Goal: Task Accomplishment & Management: Use online tool/utility

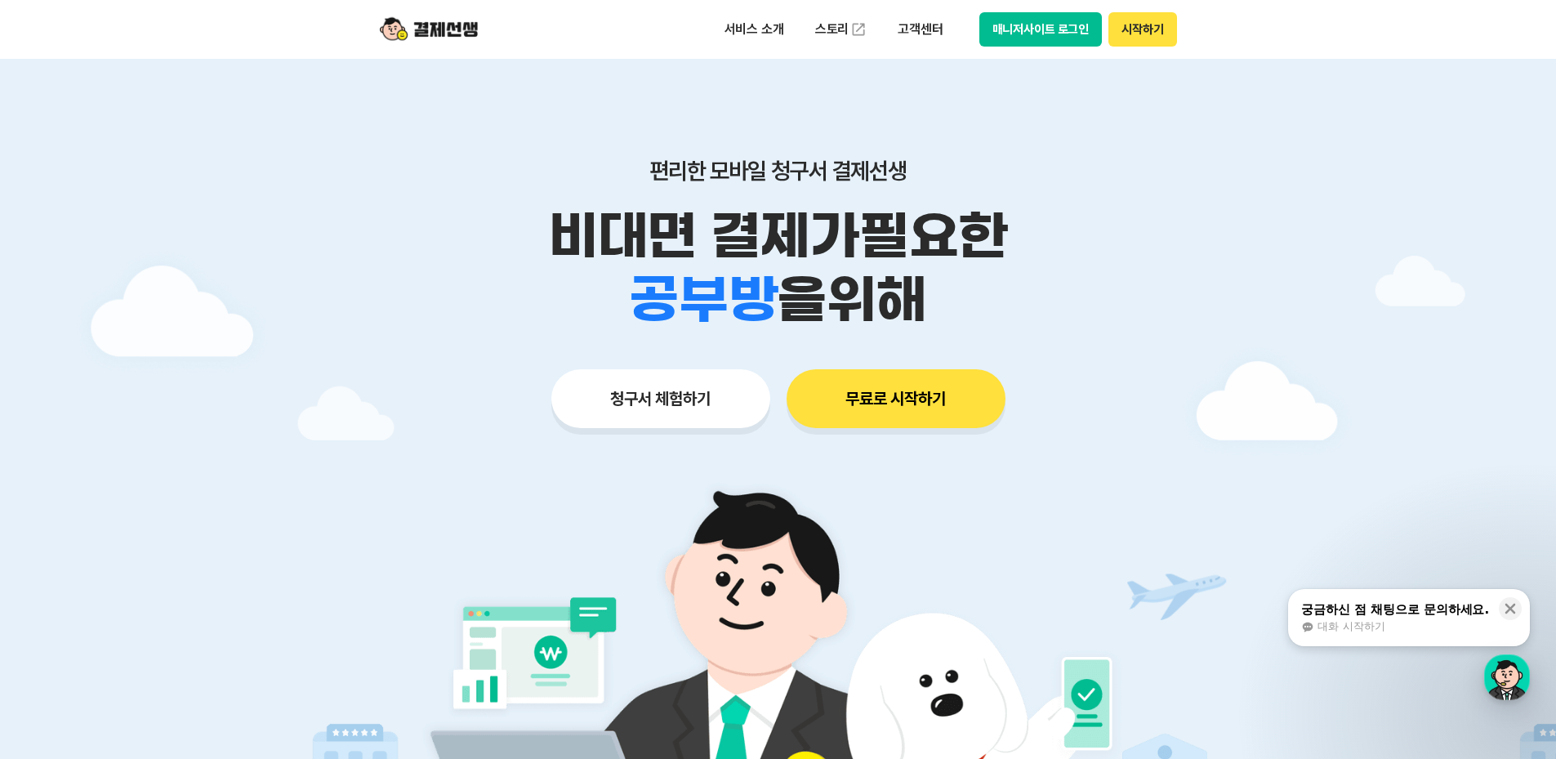
click at [714, 413] on button "청구서 체험하기" at bounding box center [660, 398] width 219 height 59
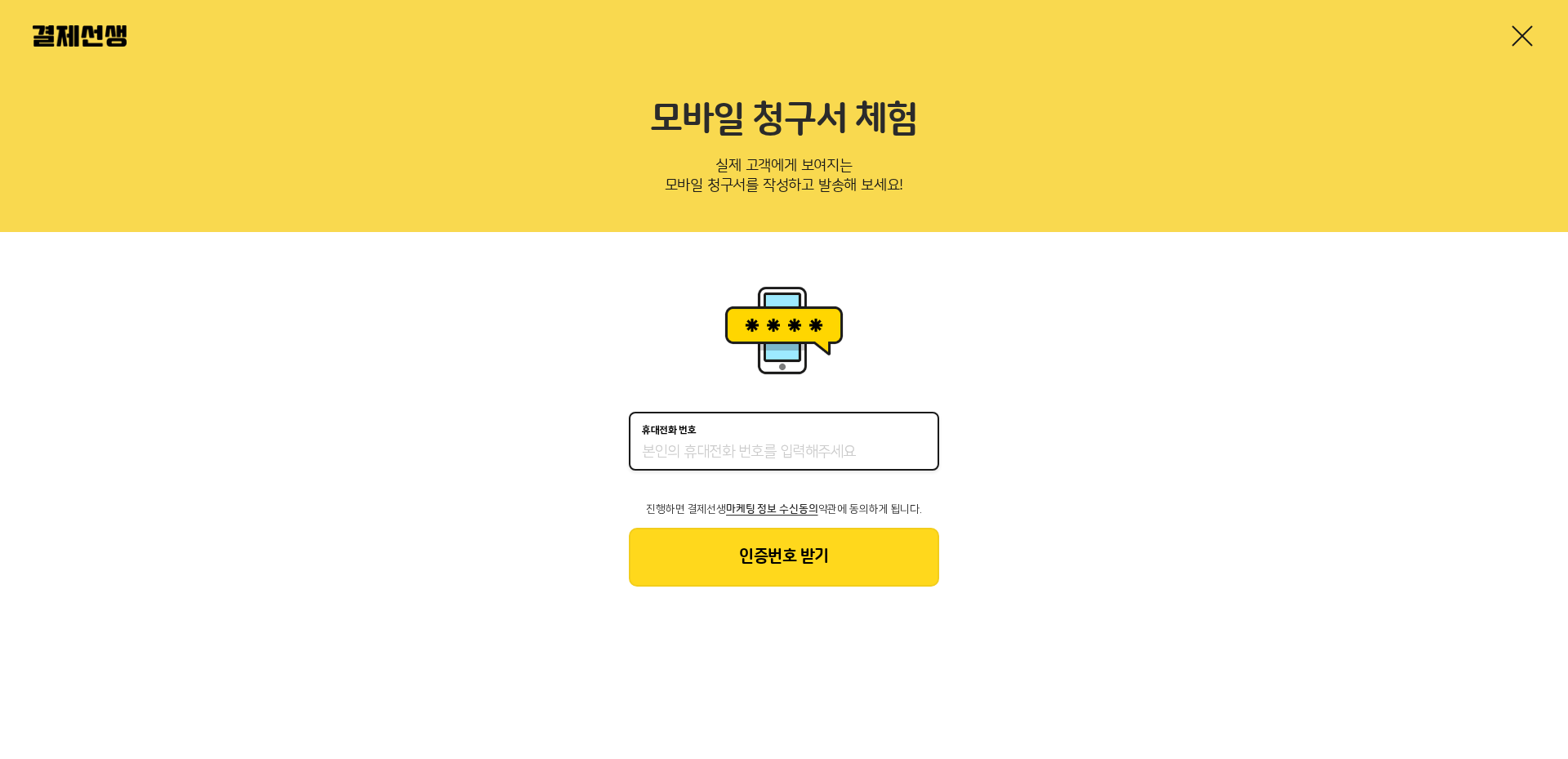
click at [716, 458] on input "휴대전화 번호" at bounding box center [784, 453] width 284 height 20
type input "01028040083"
click at [742, 551] on button "인증번호 받기" at bounding box center [784, 557] width 310 height 59
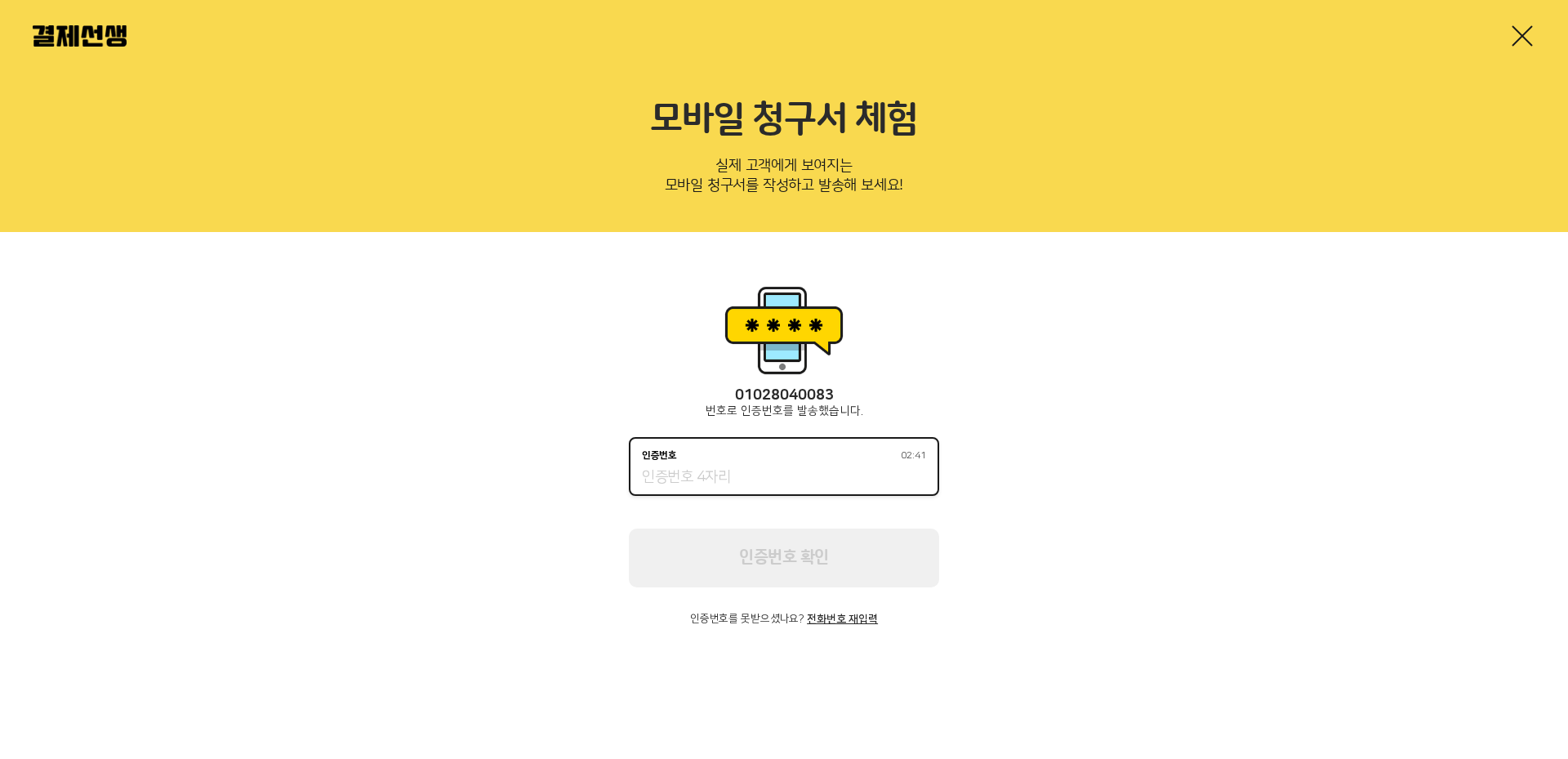
click at [715, 472] on input "인증번호 02:41" at bounding box center [784, 478] width 284 height 20
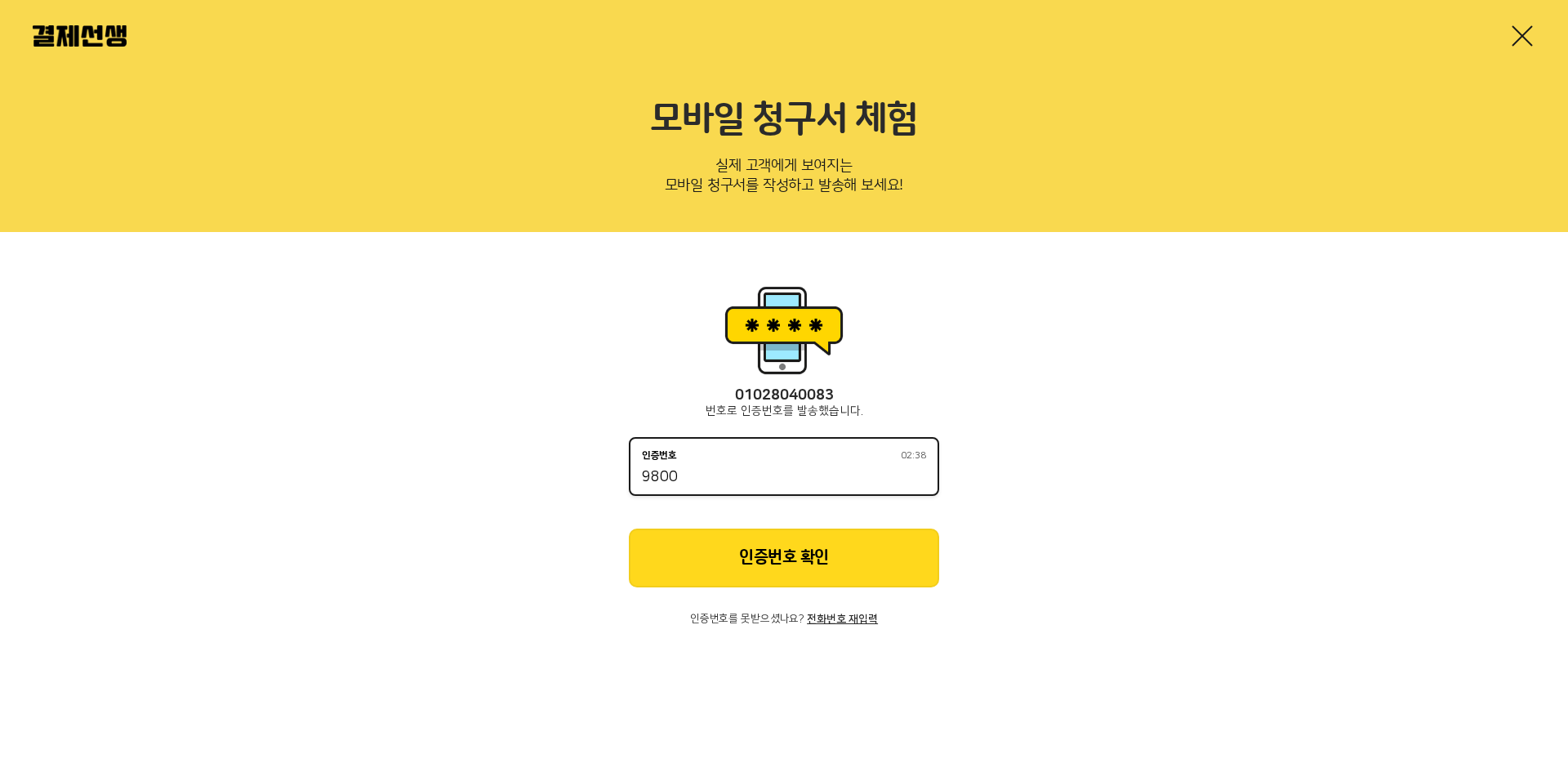
type input "9800"
click at [763, 553] on button "인증번호 확인" at bounding box center [784, 557] width 310 height 59
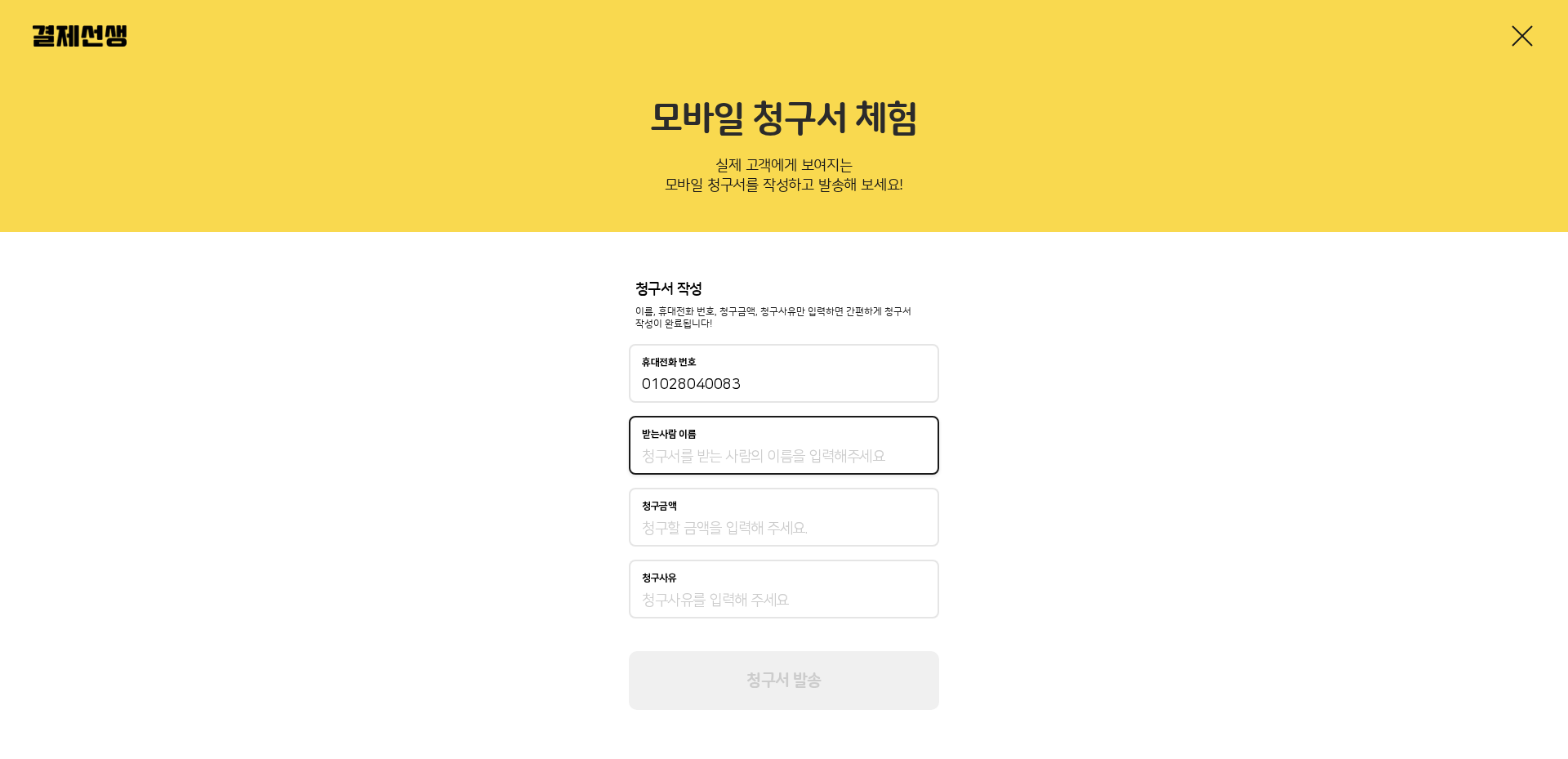
click at [667, 466] on input "받는사람 이름" at bounding box center [784, 457] width 284 height 20
drag, startPoint x: 1257, startPoint y: 420, endPoint x: 1243, endPoint y: 412, distance: 15.7
click at [1257, 420] on div "청구서 작성 이름, 휴대전화 번호, 청구금액, 청구사유만 입력하면 간편하게 청구서 작성이 완료됩니다! 휴대전화 번호 01028040083 받는…" at bounding box center [784, 496] width 1568 height 528
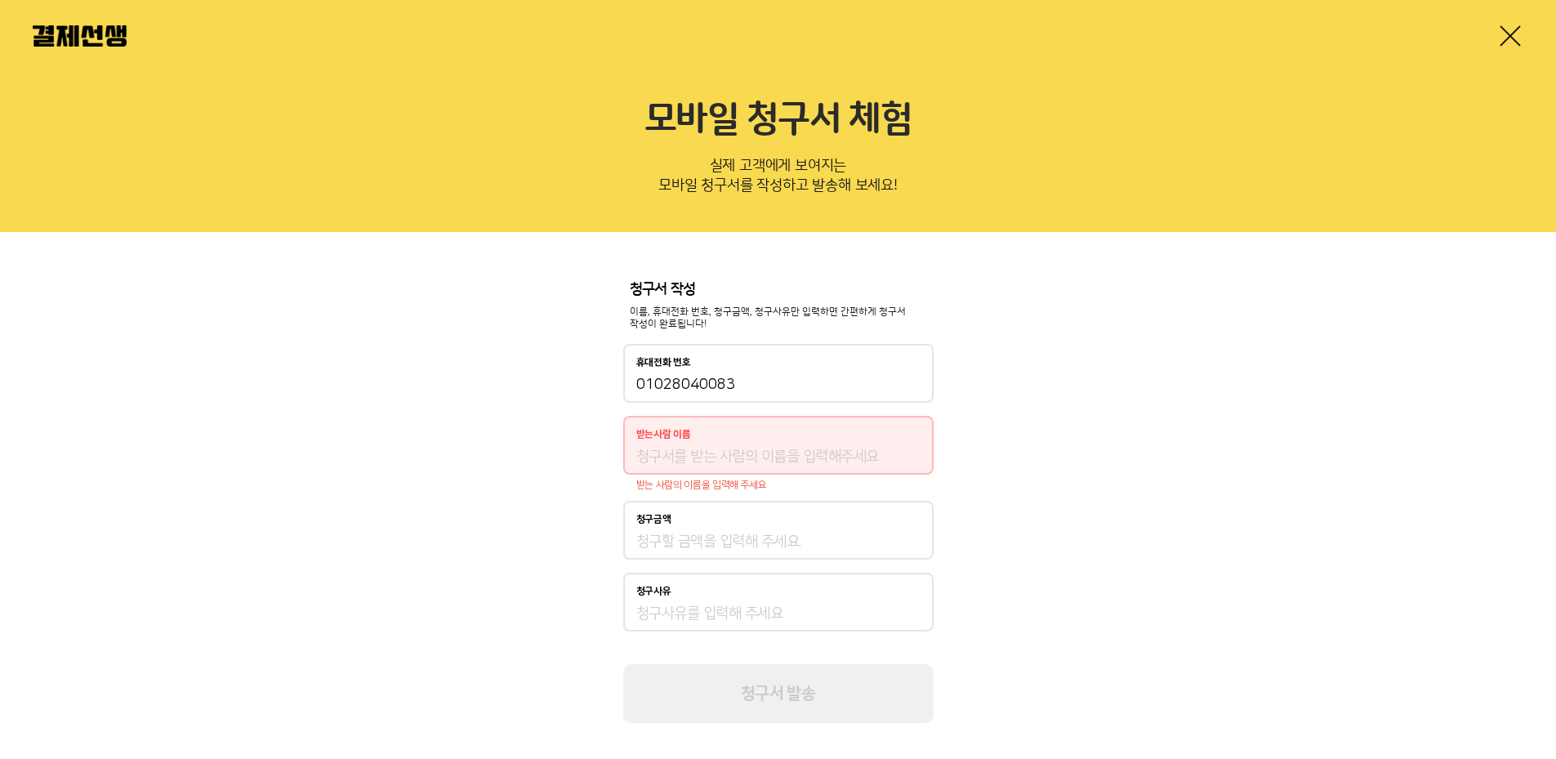
click at [1062, 439] on div "청구서 작성 이름, 휴대전화 번호, 청구금액, 청구사유만 입력하면 간편하게 청구서 작성이 완료됩니다! 휴대전화 번호 01028040083 받는…" at bounding box center [778, 502] width 1556 height 541
click at [756, 450] on input "받는사람 이름" at bounding box center [778, 457] width 284 height 20
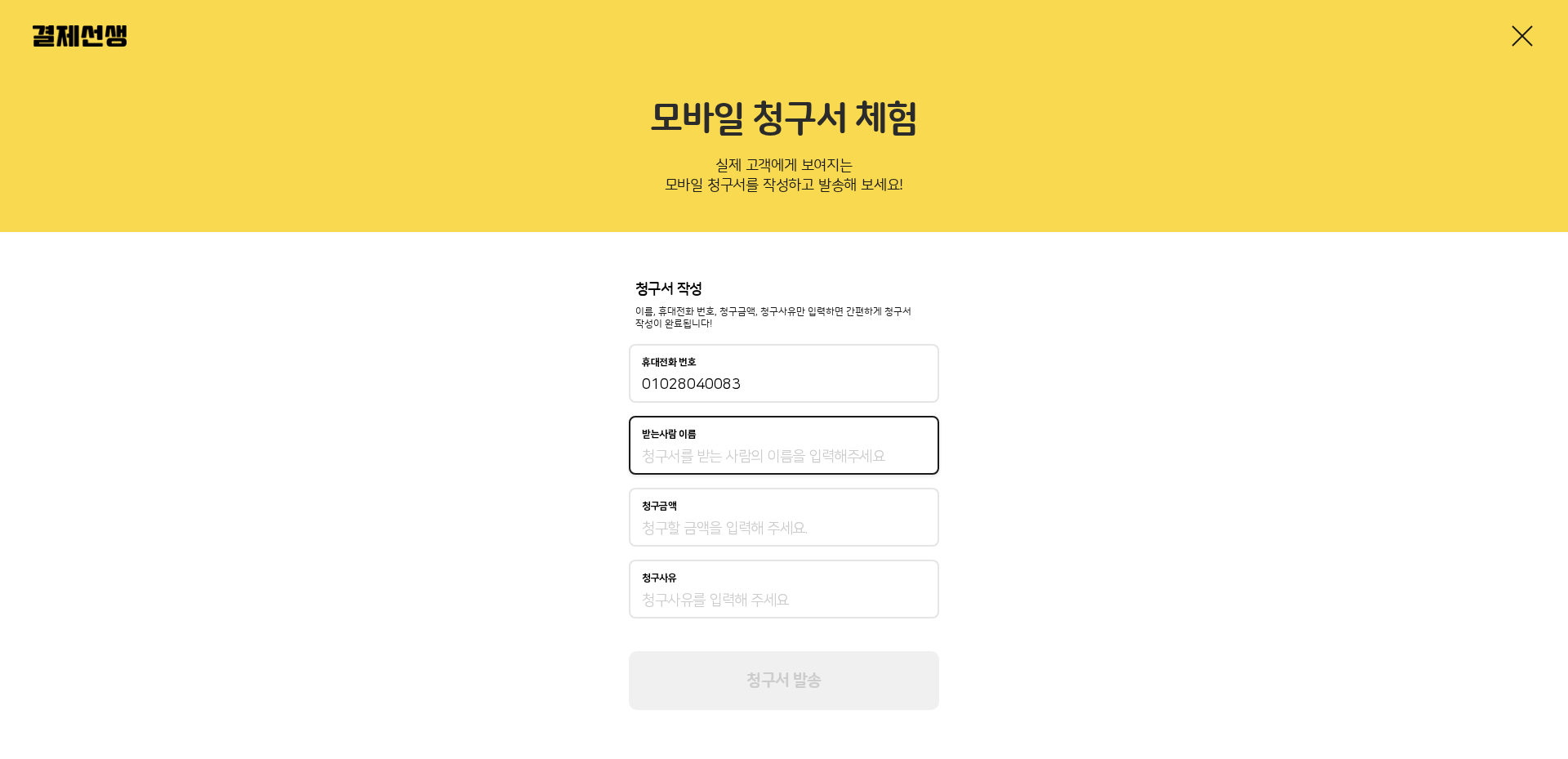
type input "강태율"
click at [688, 534] on input "청구금액" at bounding box center [784, 529] width 284 height 20
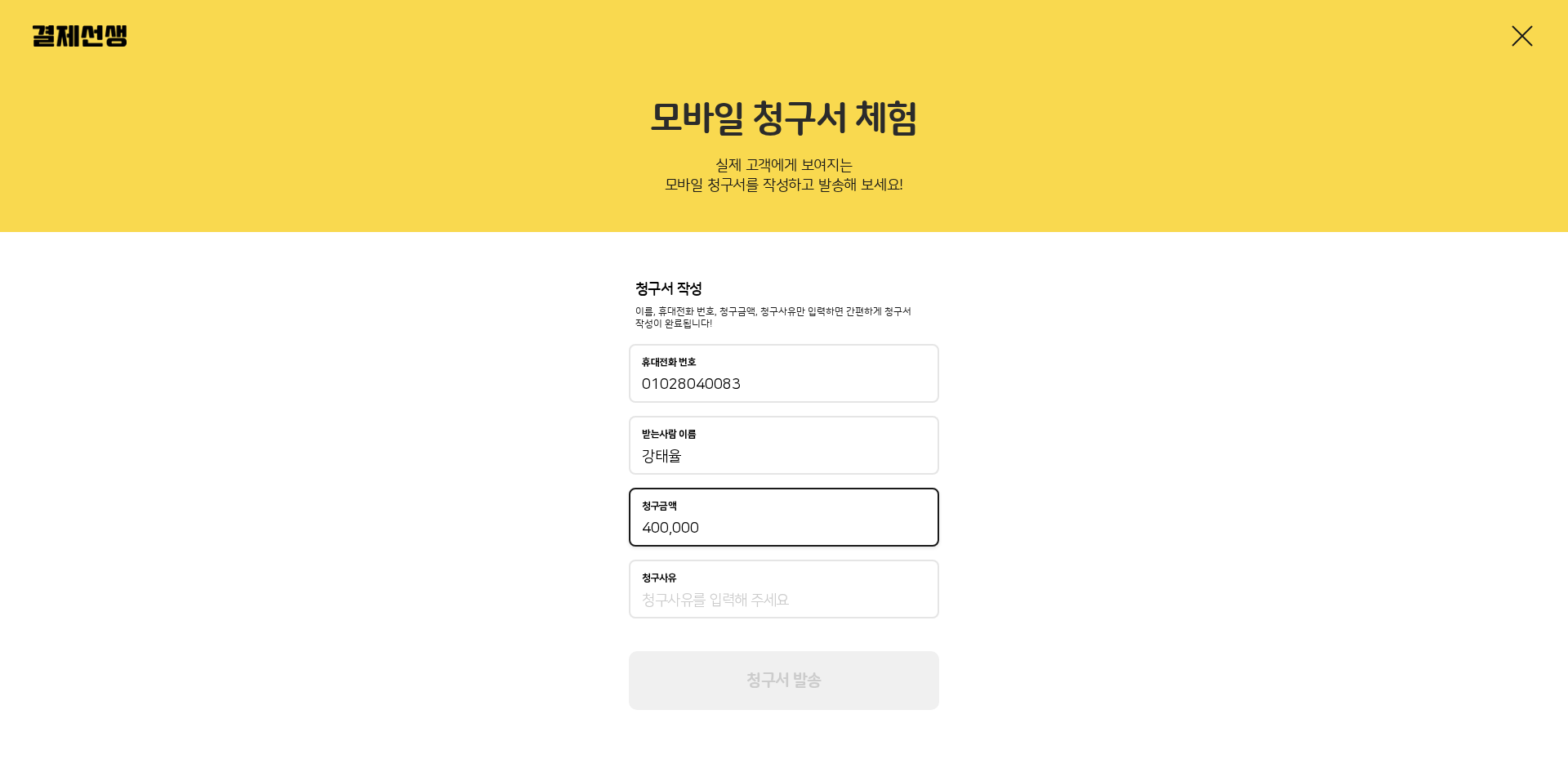
type input "400,000"
click at [683, 597] on input "청구사유" at bounding box center [784, 600] width 284 height 20
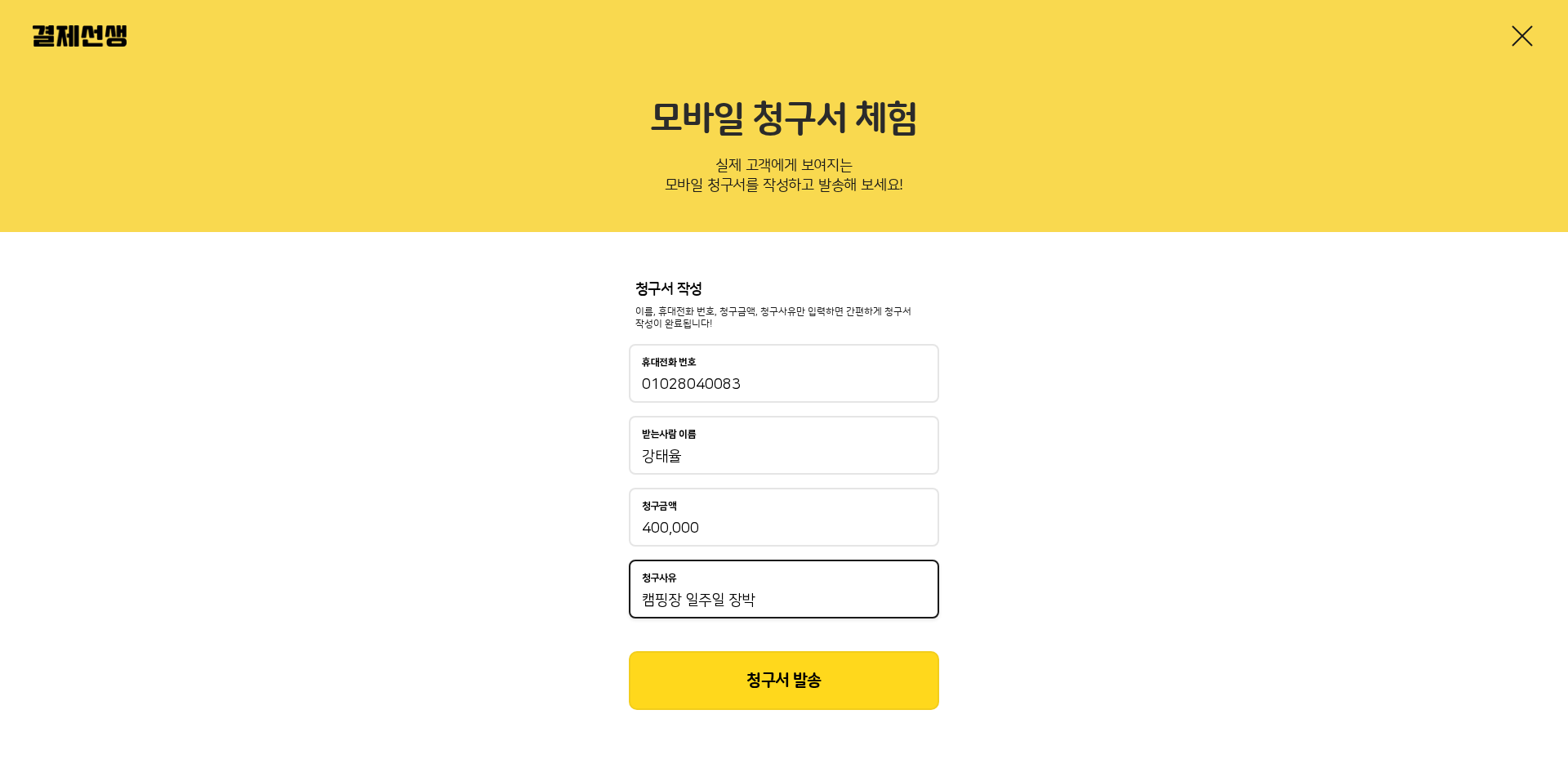
type input "캠핑장 일주일 장박"
click at [756, 686] on button "청구서 발송" at bounding box center [784, 680] width 310 height 59
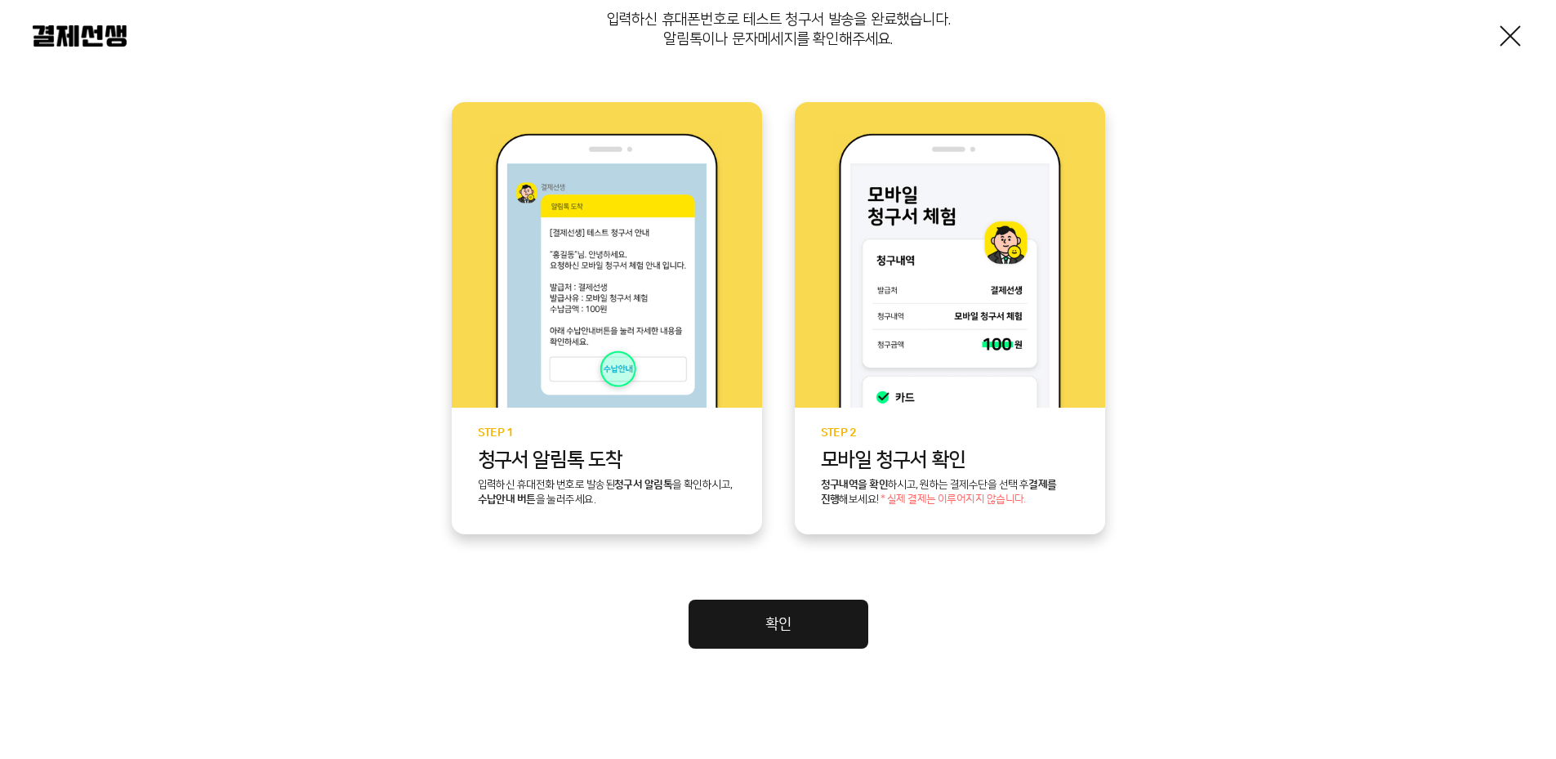
scroll to position [298, 0]
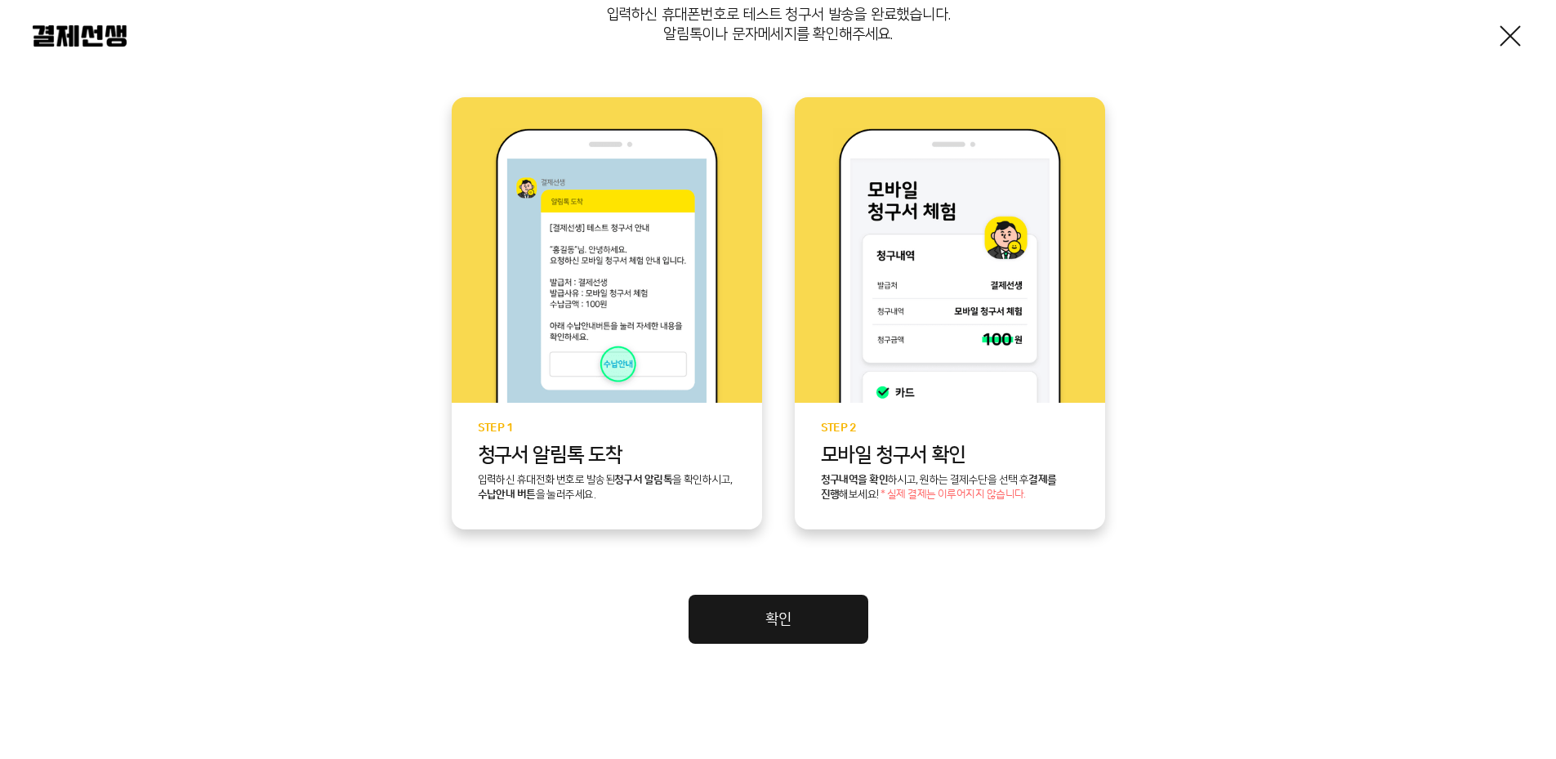
click at [787, 618] on link "확인" at bounding box center [778, 619] width 180 height 49
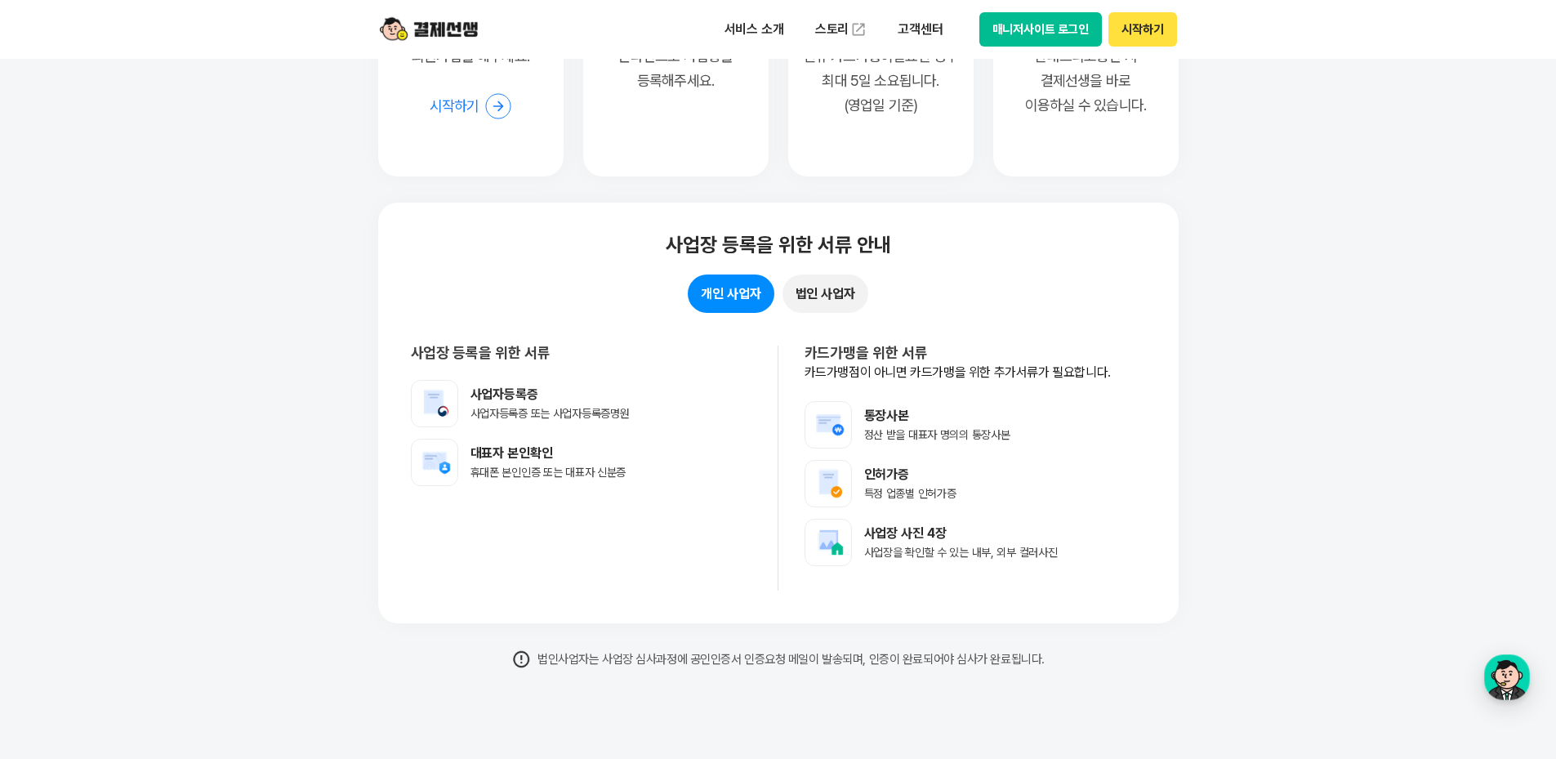
scroll to position [12903, 0]
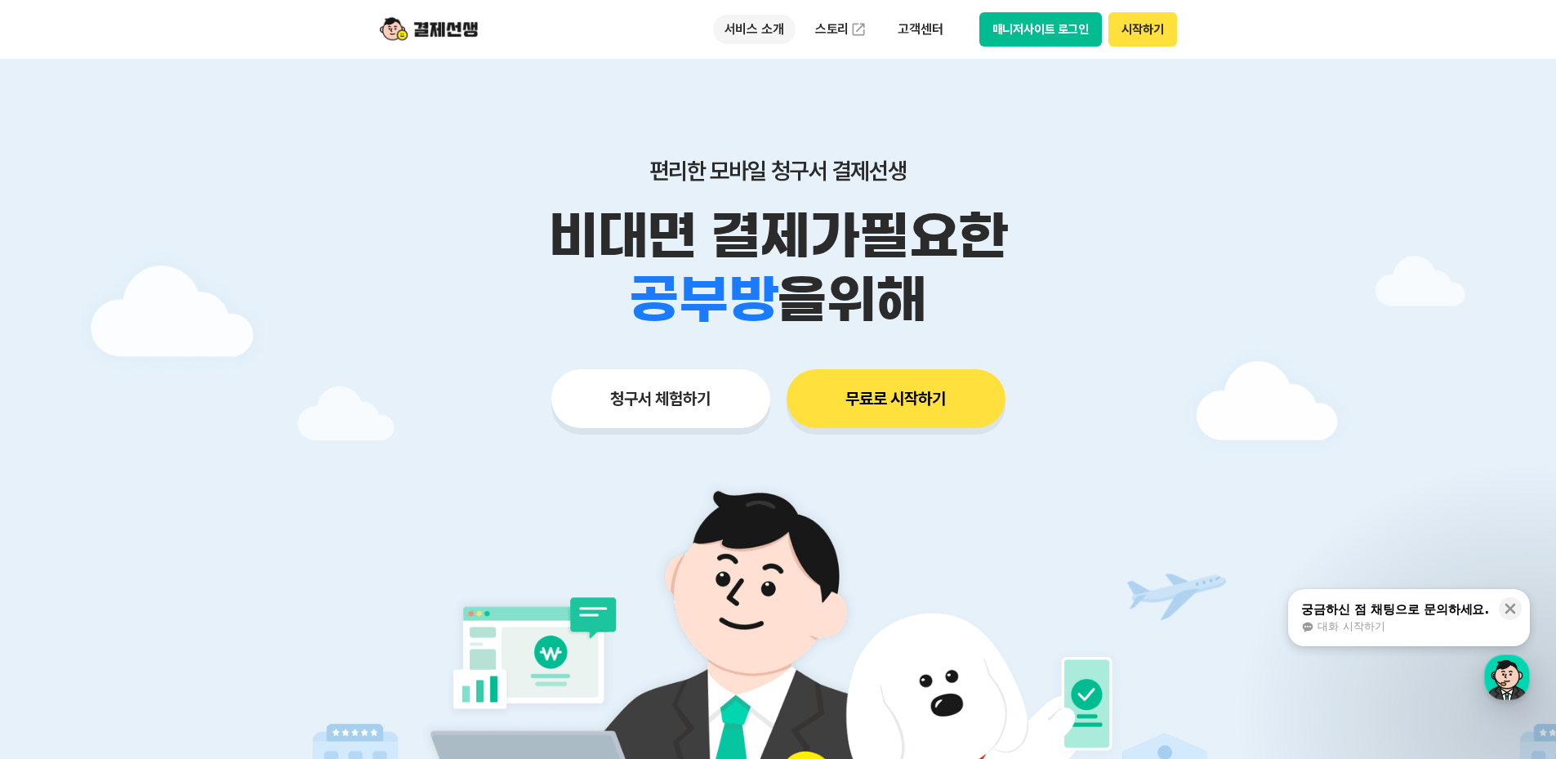
click at [764, 30] on p "서비스 소개" at bounding box center [754, 29] width 82 height 29
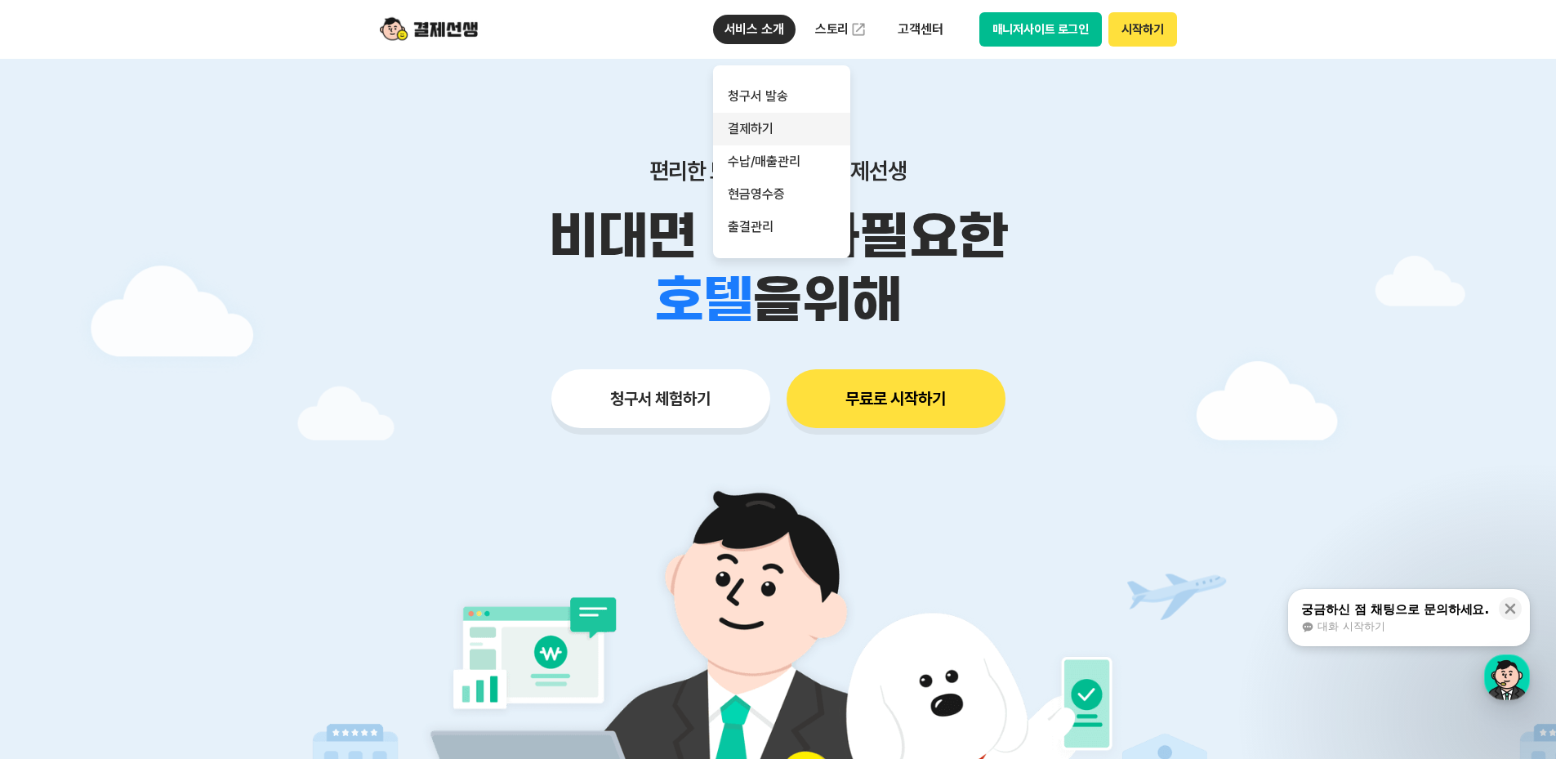
click at [754, 124] on link "결제하기" at bounding box center [781, 129] width 137 height 33
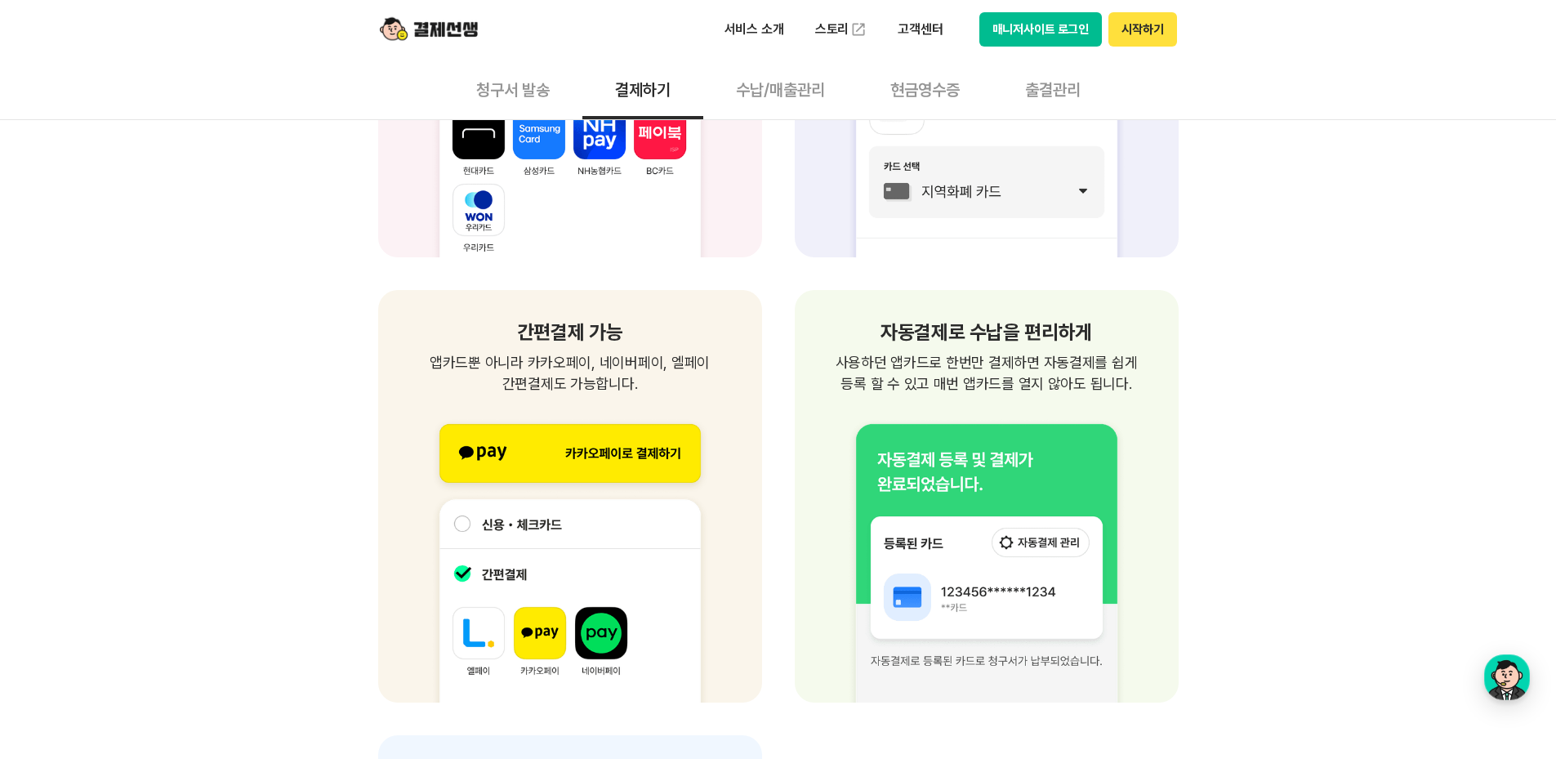
scroll to position [1633, 0]
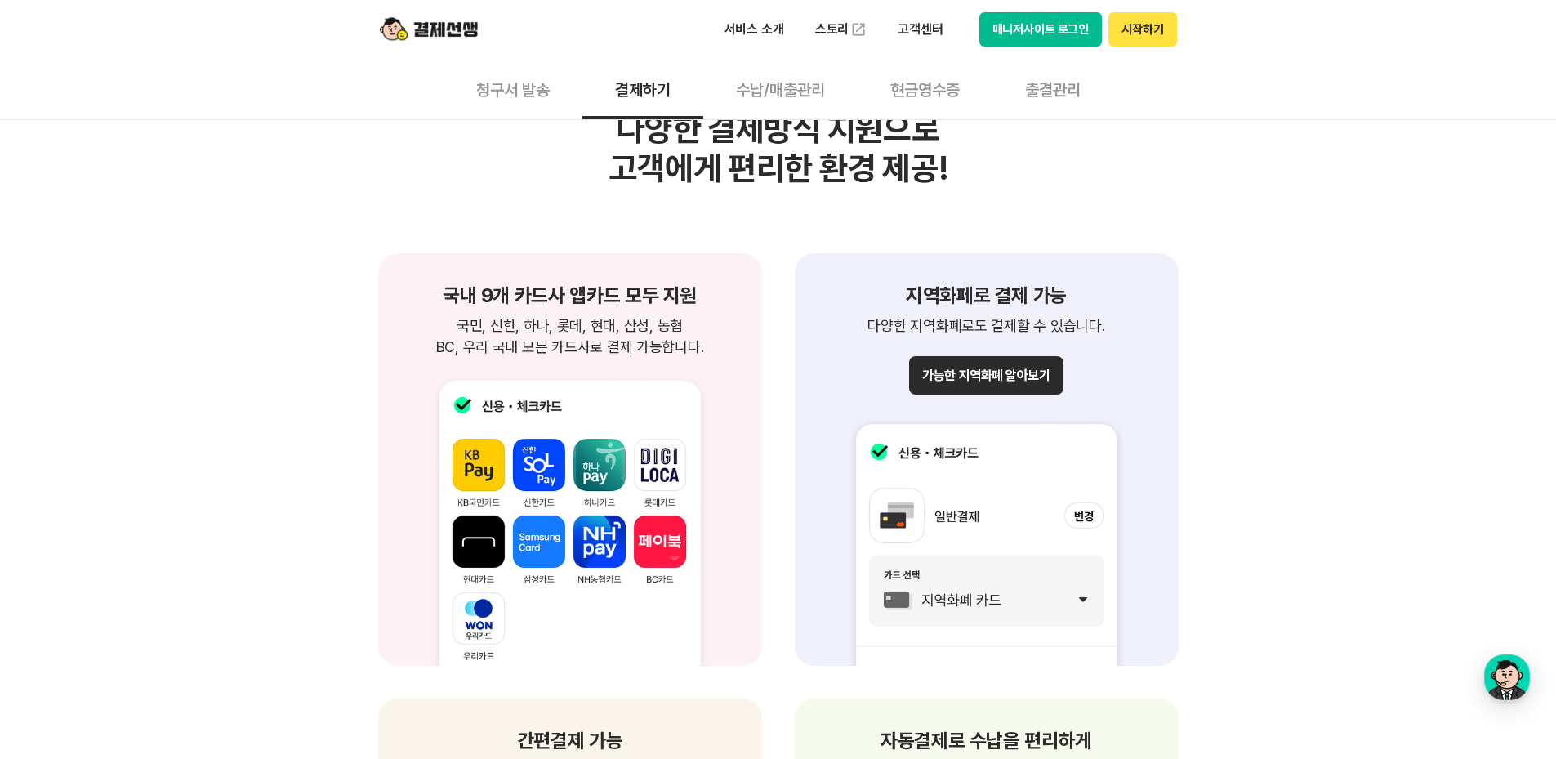
click at [500, 80] on button "청구서 발송" at bounding box center [512, 89] width 139 height 60
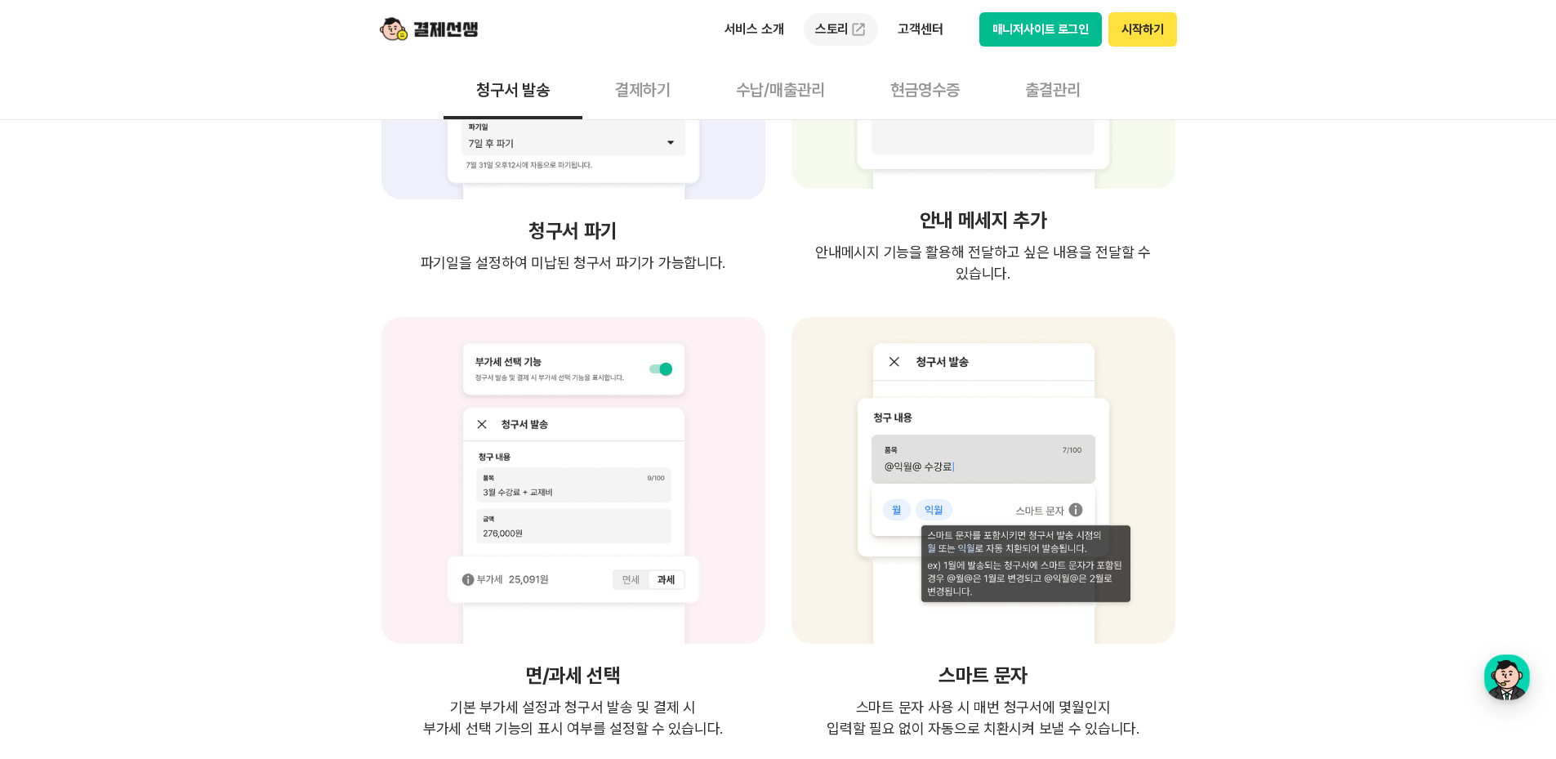
scroll to position [2695, 0]
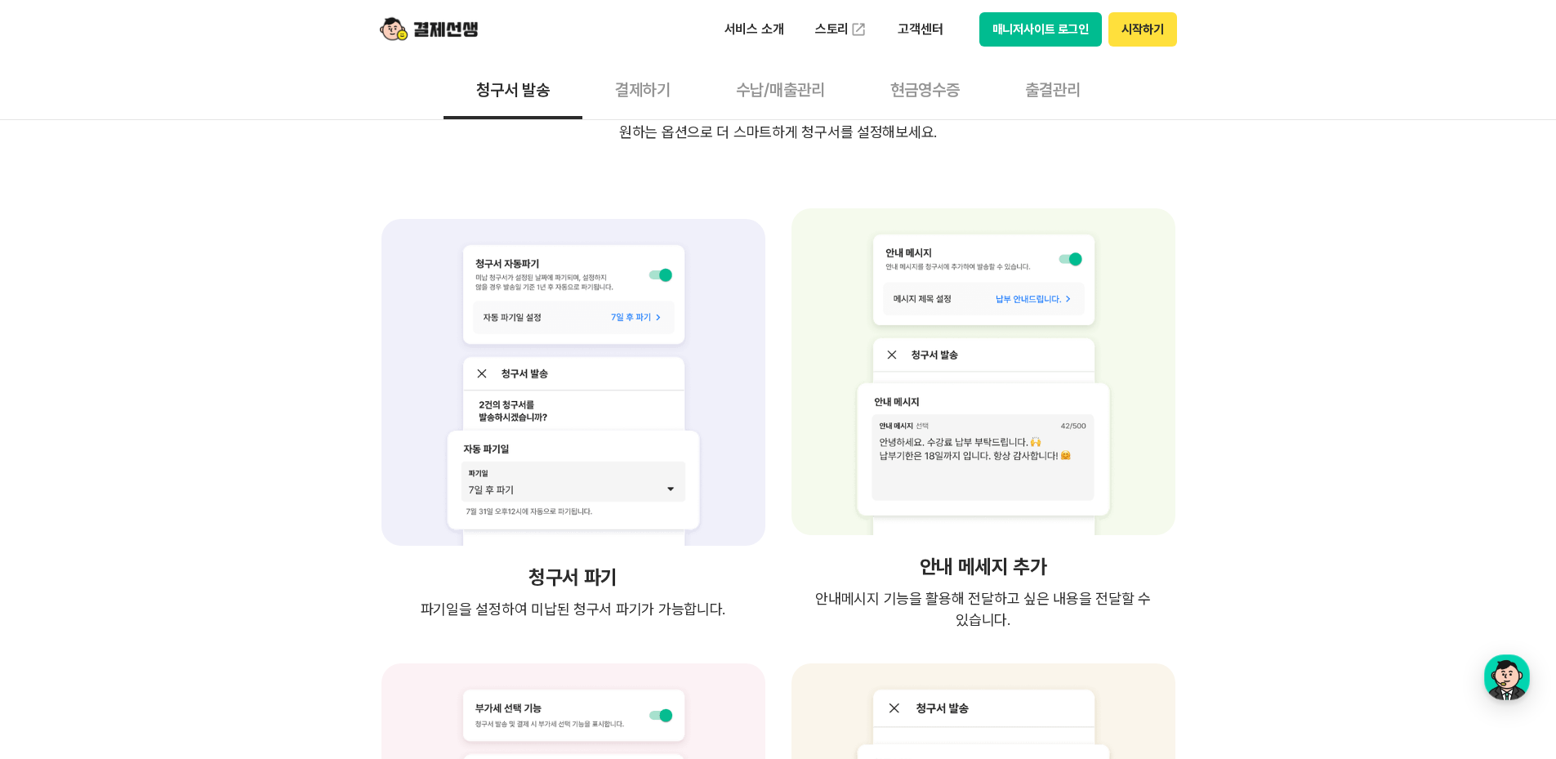
click at [782, 96] on button "수납/매출관리" at bounding box center [780, 89] width 154 height 60
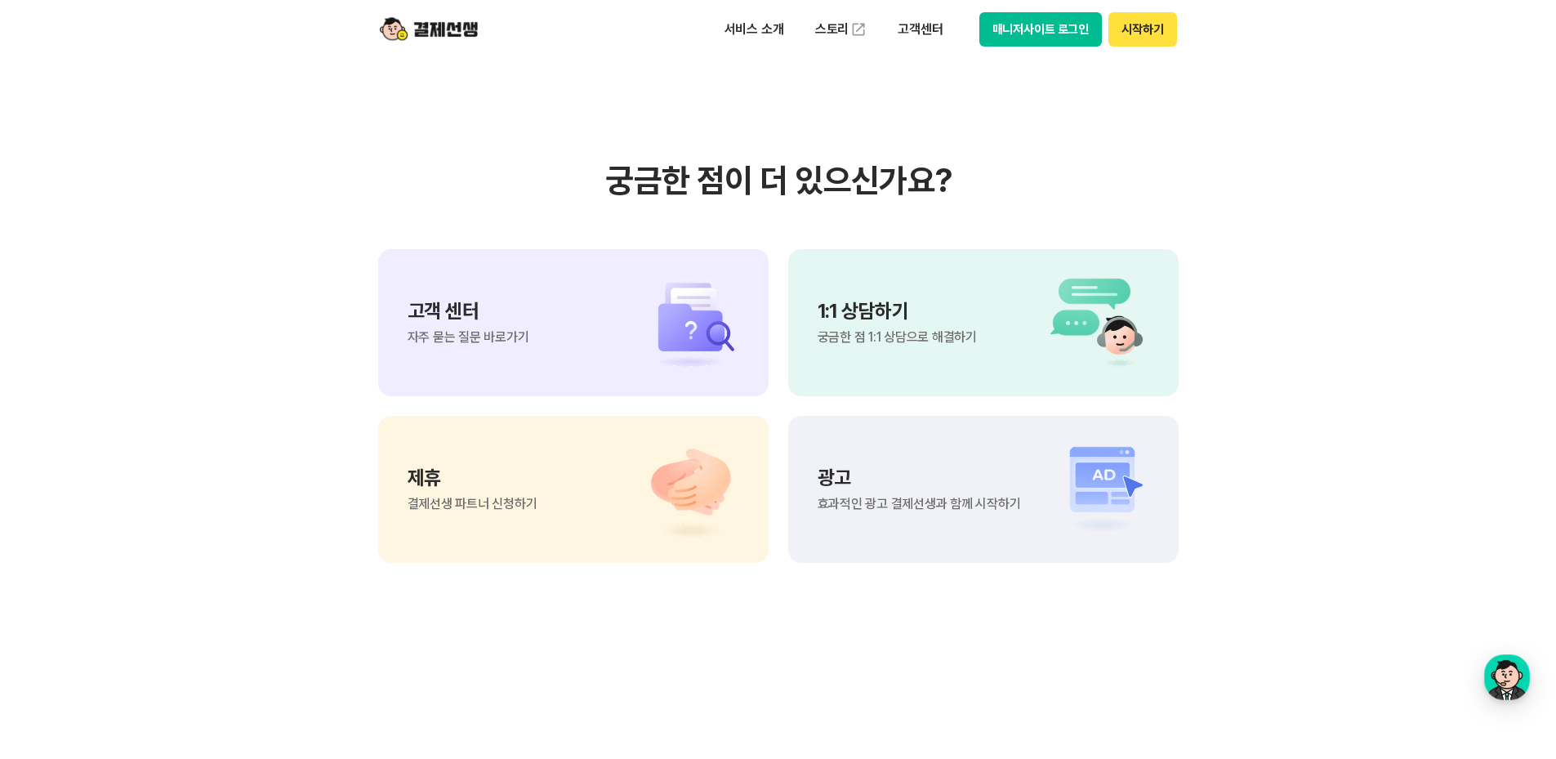
scroll to position [1878, 0]
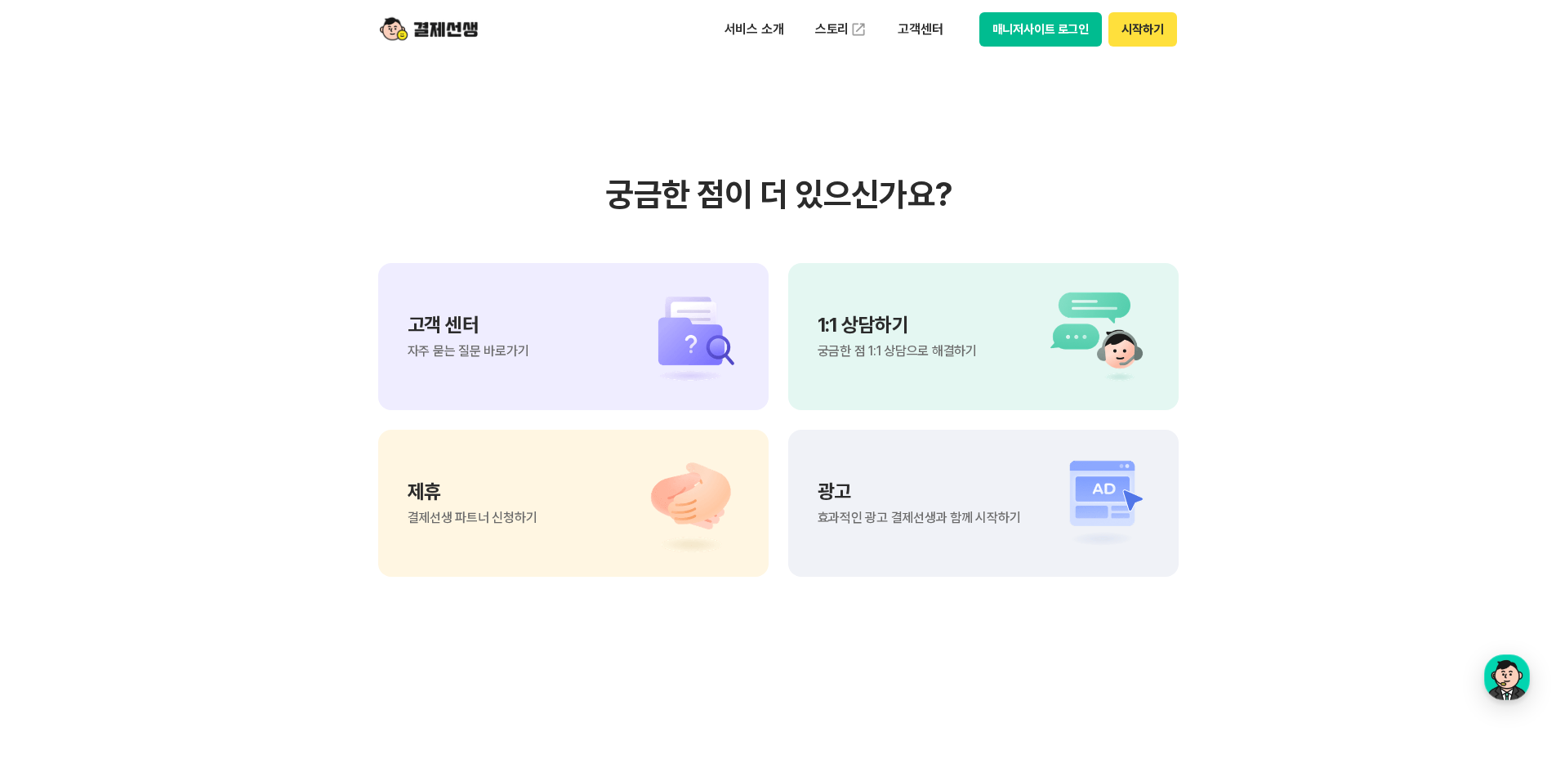
click at [532, 345] on div "고객 센터 자주 묻는 질문 바로가기" at bounding box center [573, 336] width 390 height 147
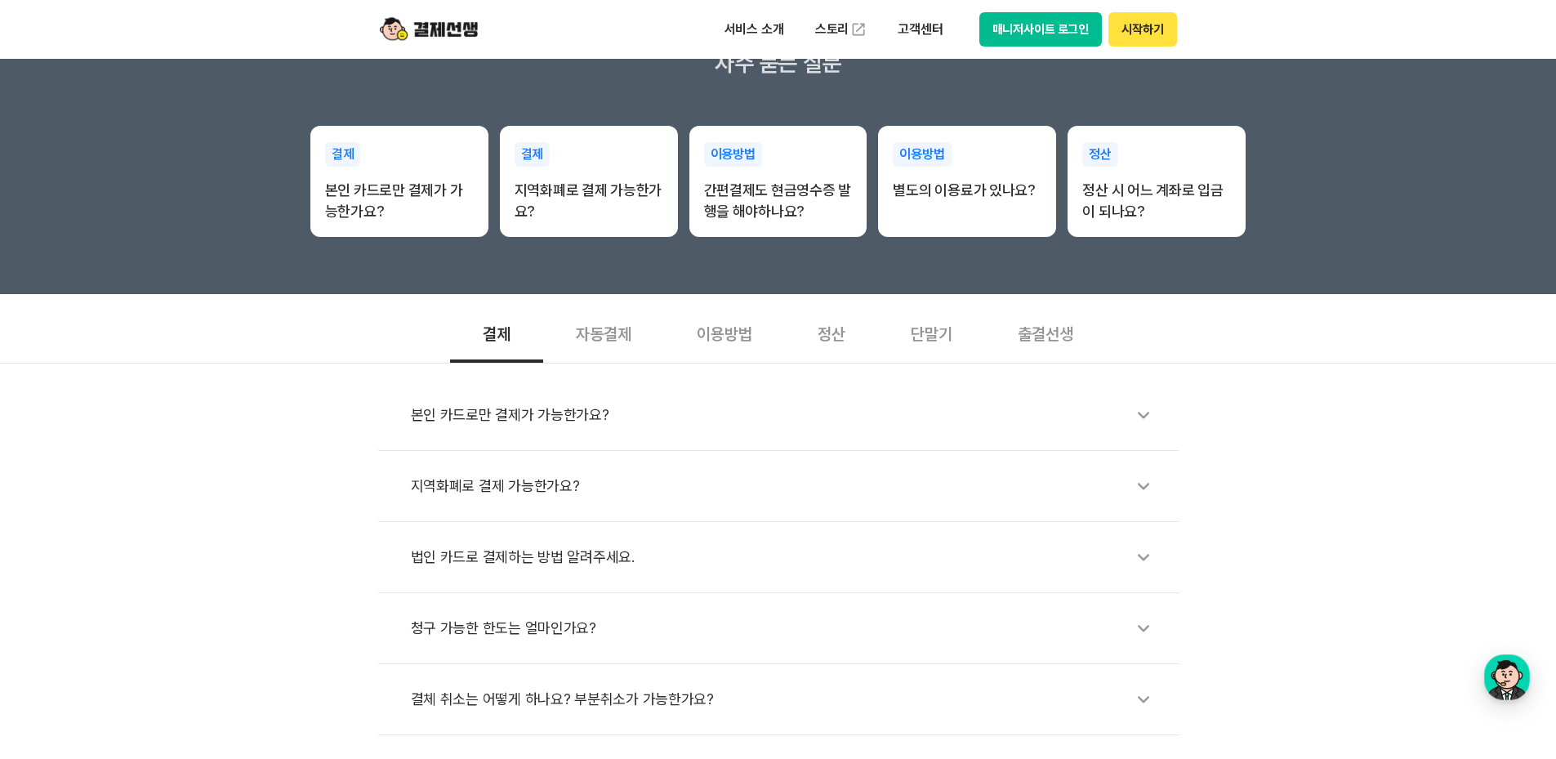
scroll to position [408, 0]
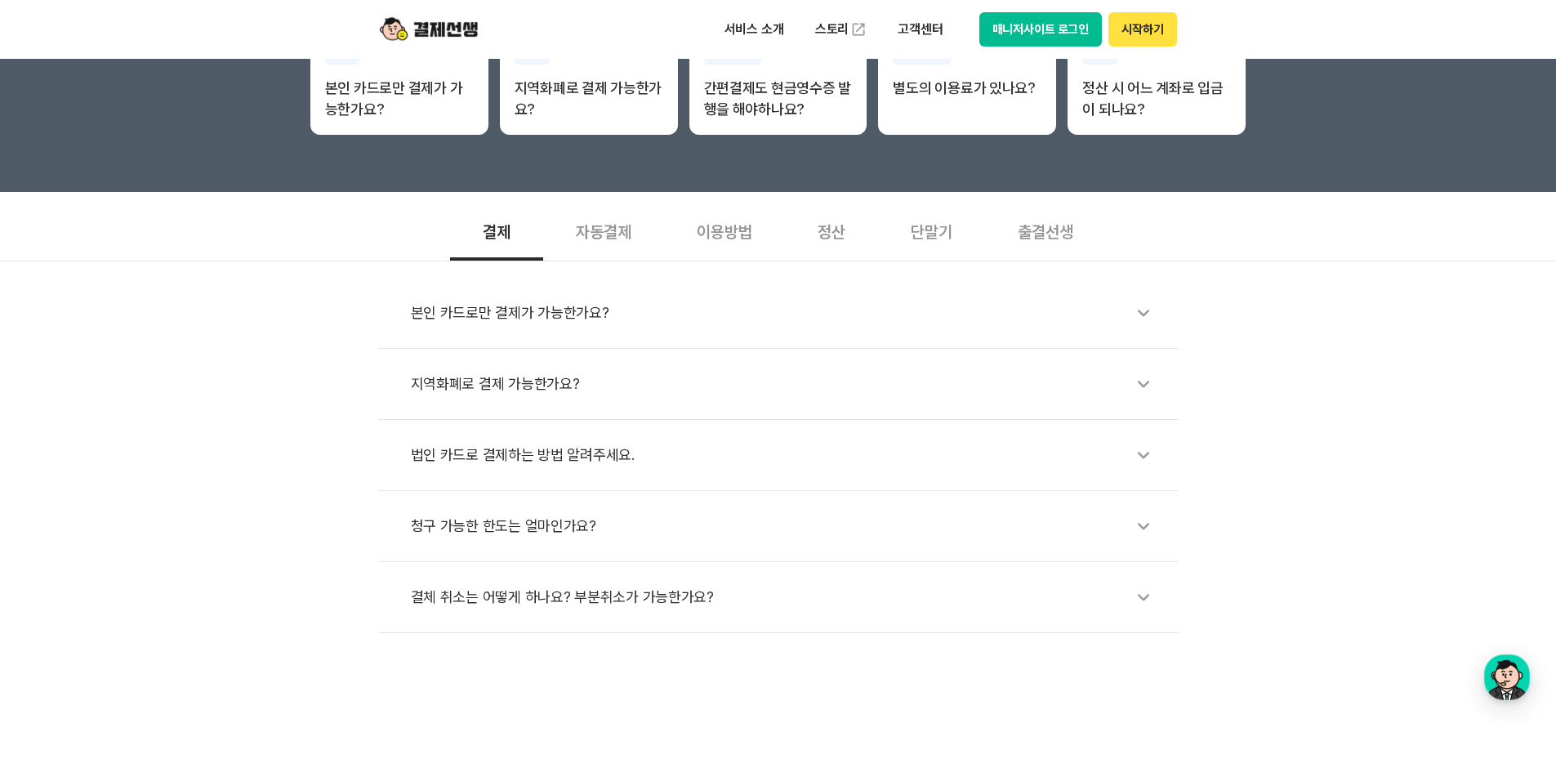
click at [554, 587] on div "결체 취소는 어떻게 하나요? 부분취소가 가능한가요?" at bounding box center [786, 597] width 751 height 38
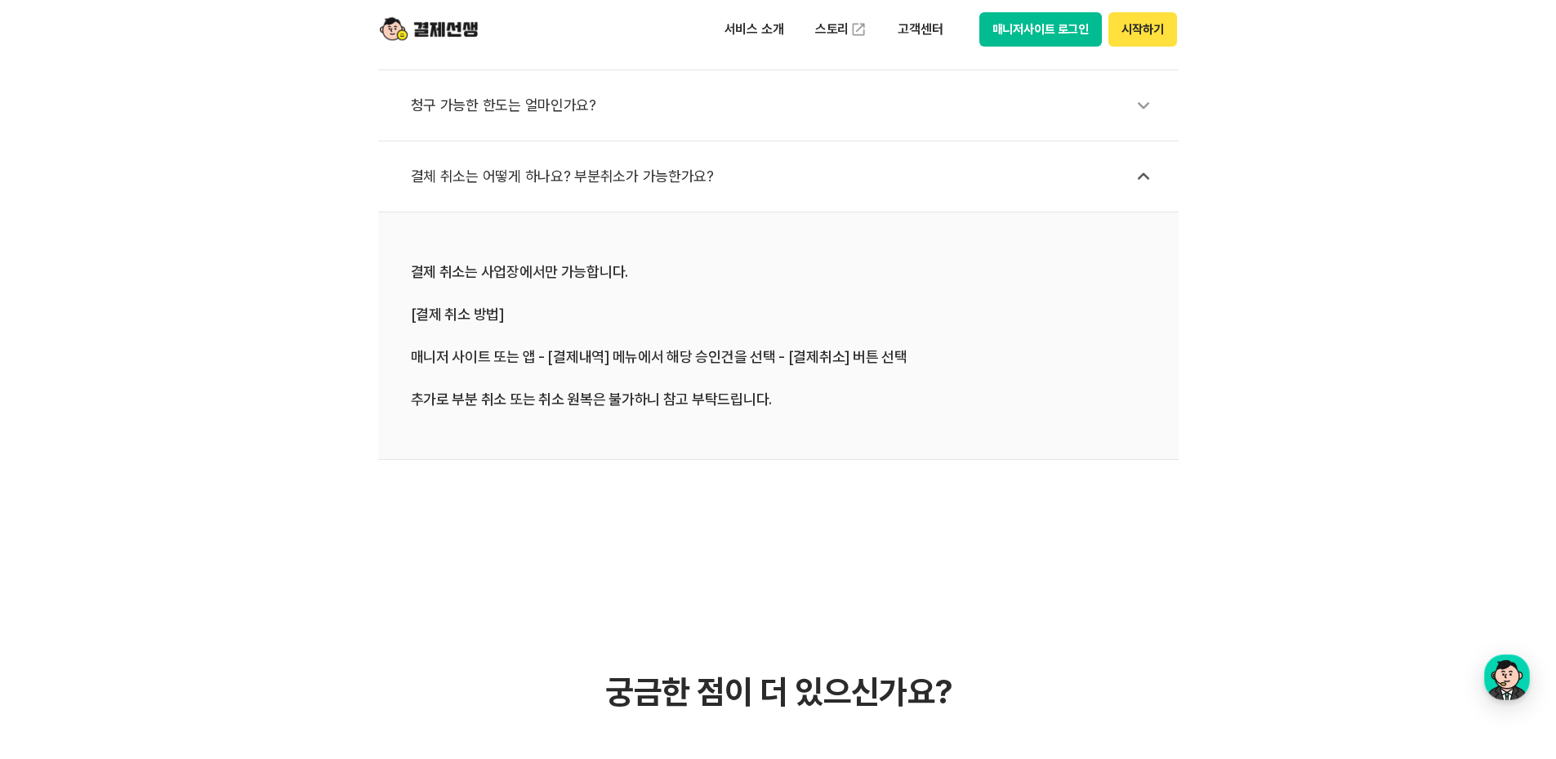
scroll to position [817, 0]
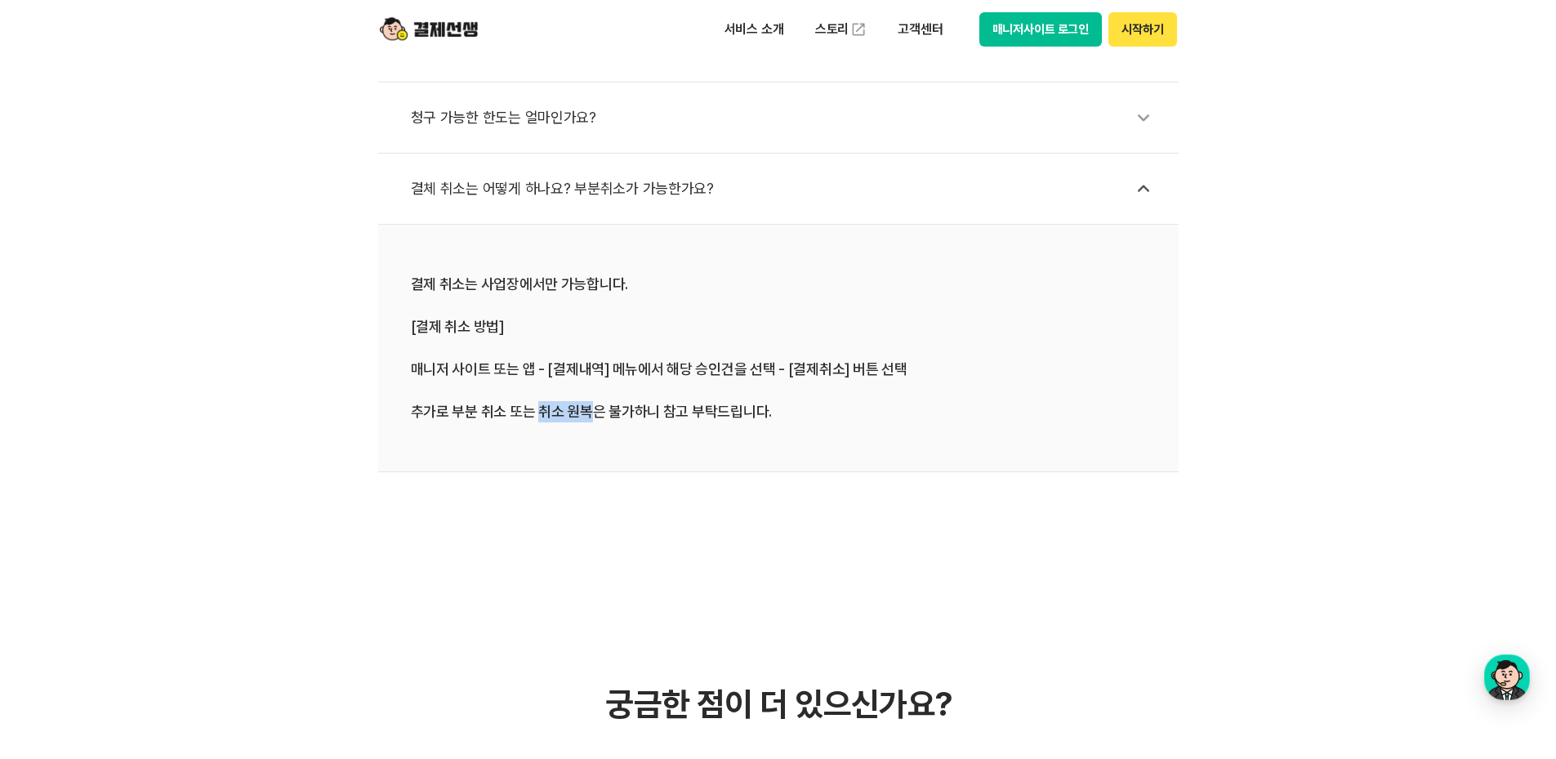
drag, startPoint x: 536, startPoint y: 412, endPoint x: 588, endPoint y: 408, distance: 52.4
click at [588, 408] on div "결제 취소는 사업장에서만 가능합니다. [결제 취소 방법] 매니저 사이트 또는 앱 - [결제내역] 메뉴에서 해당 승인건을 선택 - [결제취소] …" at bounding box center [778, 348] width 735 height 149
click at [588, 461] on li "결제 취소는 사업장에서만 가능합니다. [결제 취소 방법] 매니저 사이트 또는 앱 - [결제내역] 메뉴에서 해당 승인건을 선택 - [결제취소] …" at bounding box center [778, 348] width 800 height 247
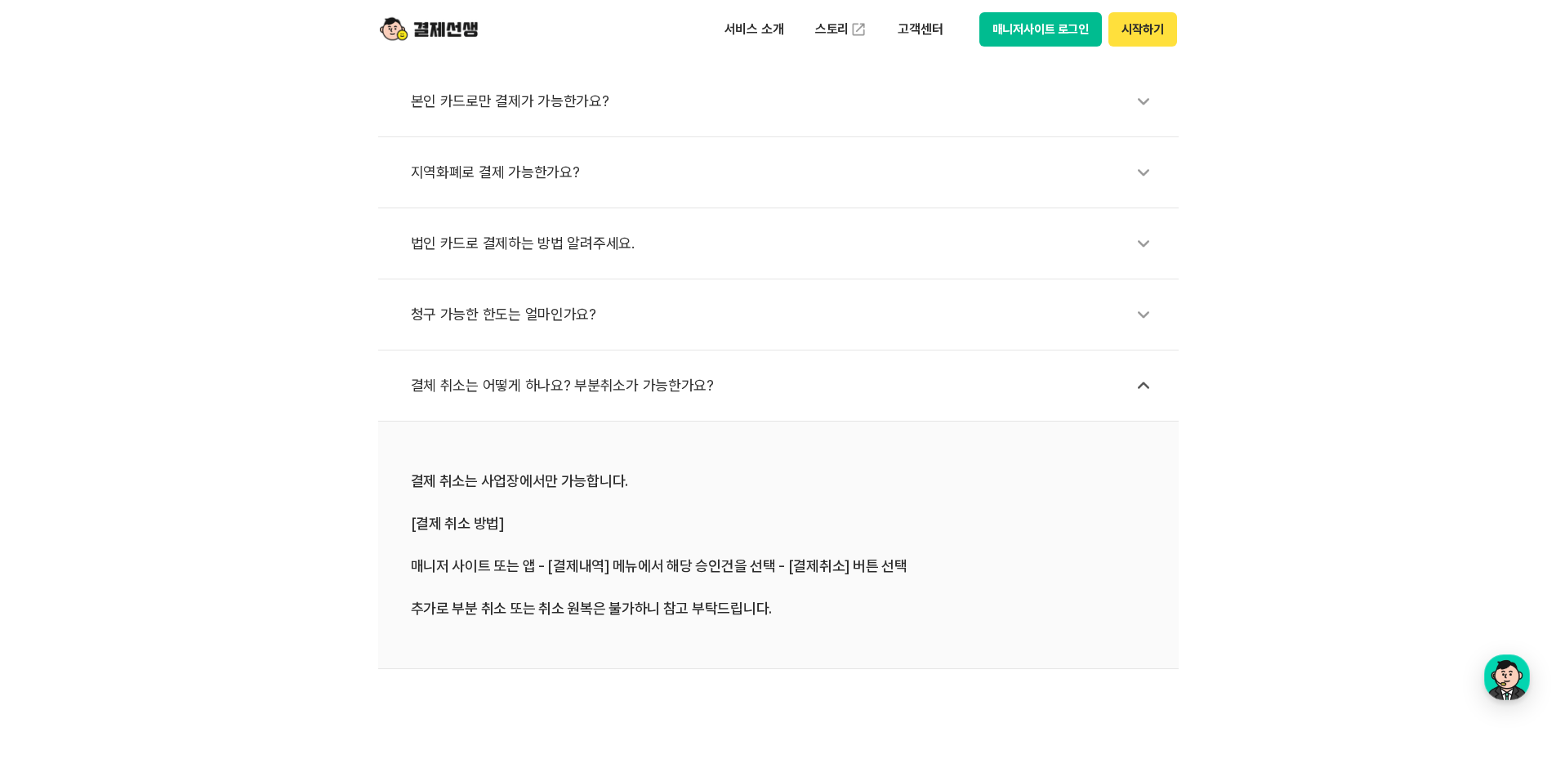
scroll to position [572, 0]
